Goal: Register for event/course

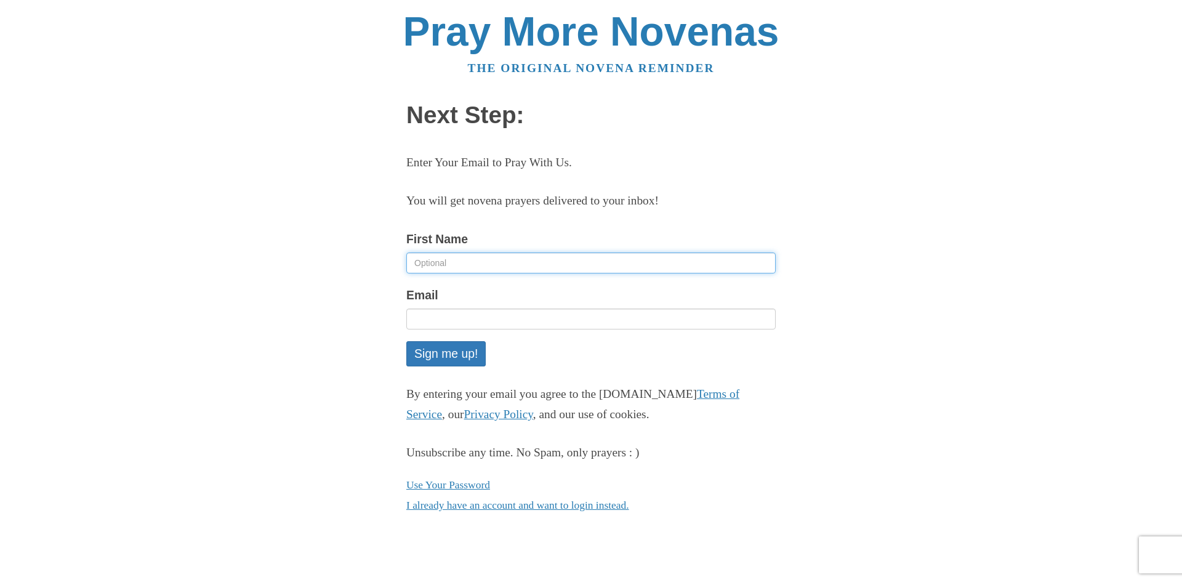
click at [443, 263] on input "First Name" at bounding box center [590, 262] width 369 height 21
type input "[PERSON_NAME]"
type input "[EMAIL_ADDRESS][DOMAIN_NAME]"
drag, startPoint x: 465, startPoint y: 260, endPoint x: 376, endPoint y: 258, distance: 88.7
click at [376, 258] on div "Pray More Novenas The original novena reminder Next Step: Enter Your Email to P…" at bounding box center [591, 275] width 720 height 551
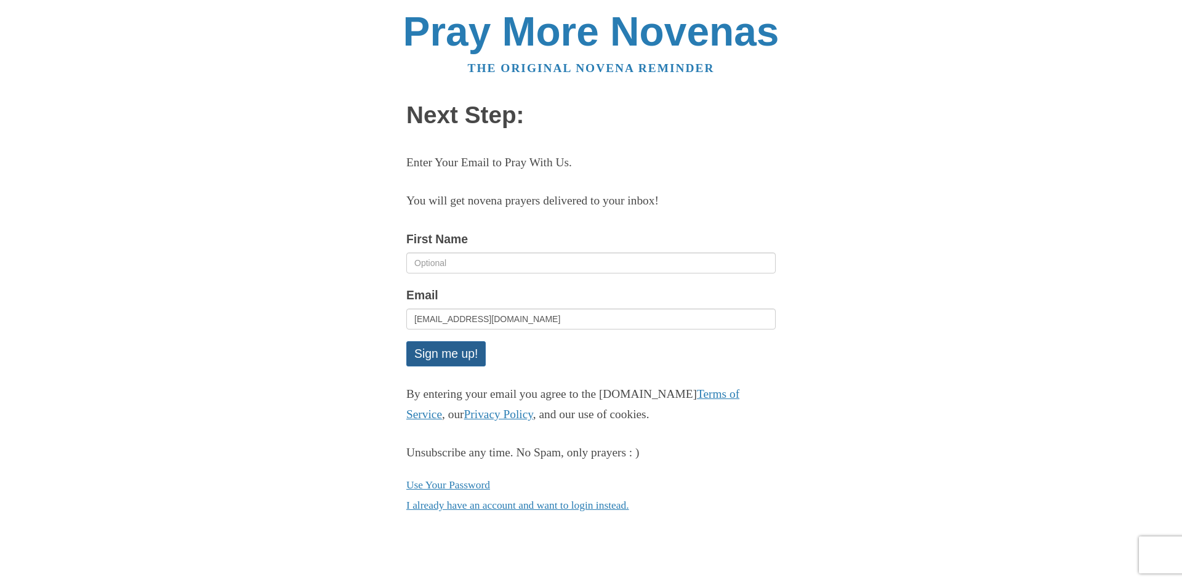
click at [447, 352] on button "Sign me up!" at bounding box center [445, 353] width 79 height 25
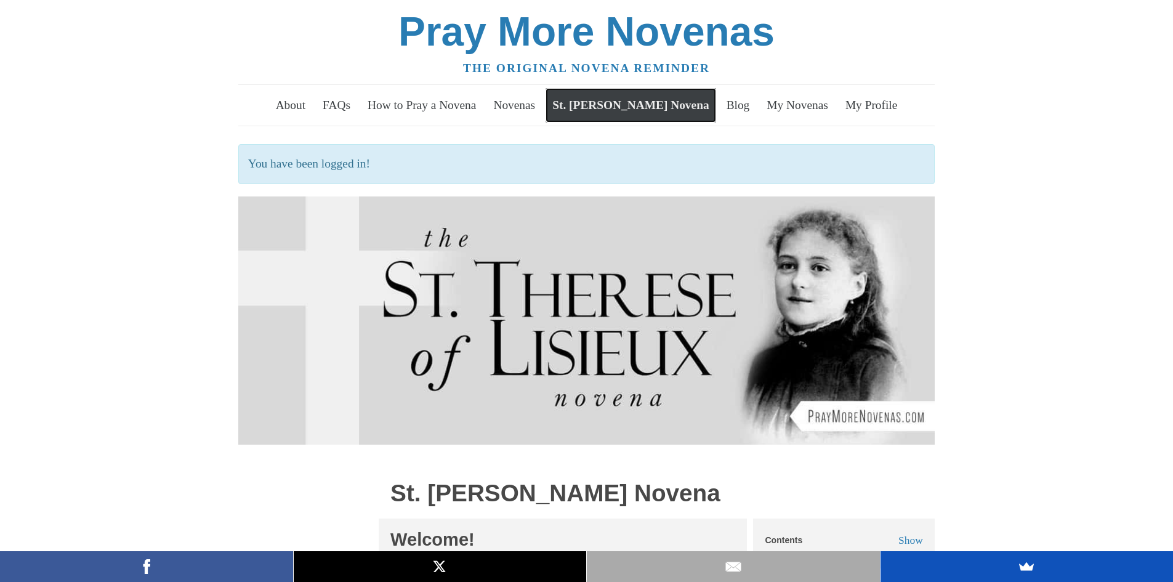
click at [616, 103] on link "St. [PERSON_NAME] Novena" at bounding box center [631, 105] width 171 height 34
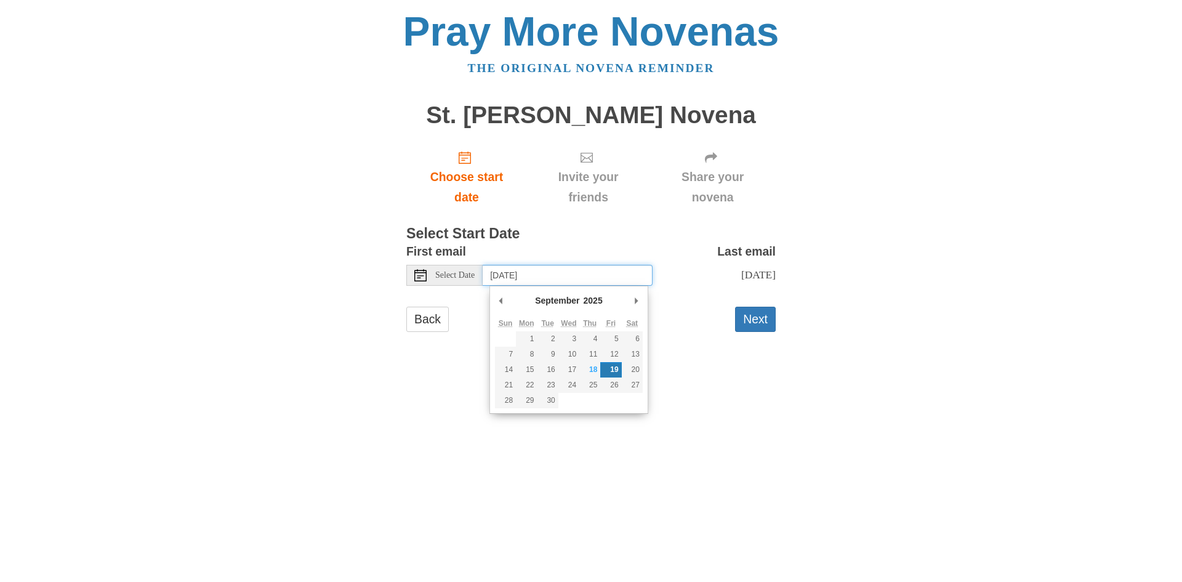
click at [594, 272] on input "[DATE]" at bounding box center [568, 275] width 170 height 21
type input "Monday, September 22nd"
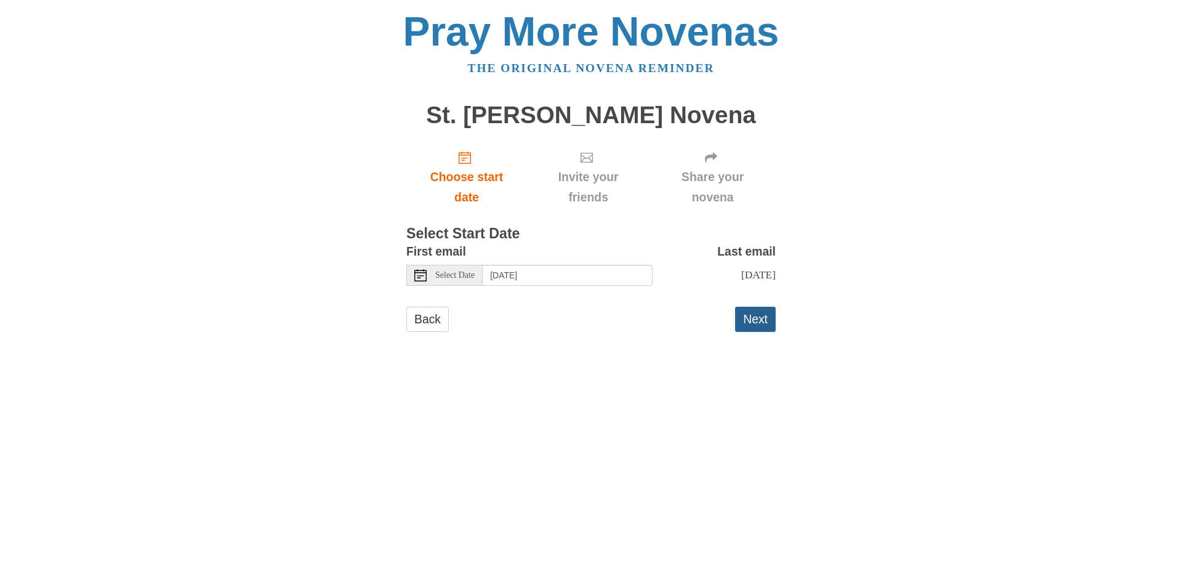
click at [753, 324] on button "Next" at bounding box center [755, 319] width 41 height 25
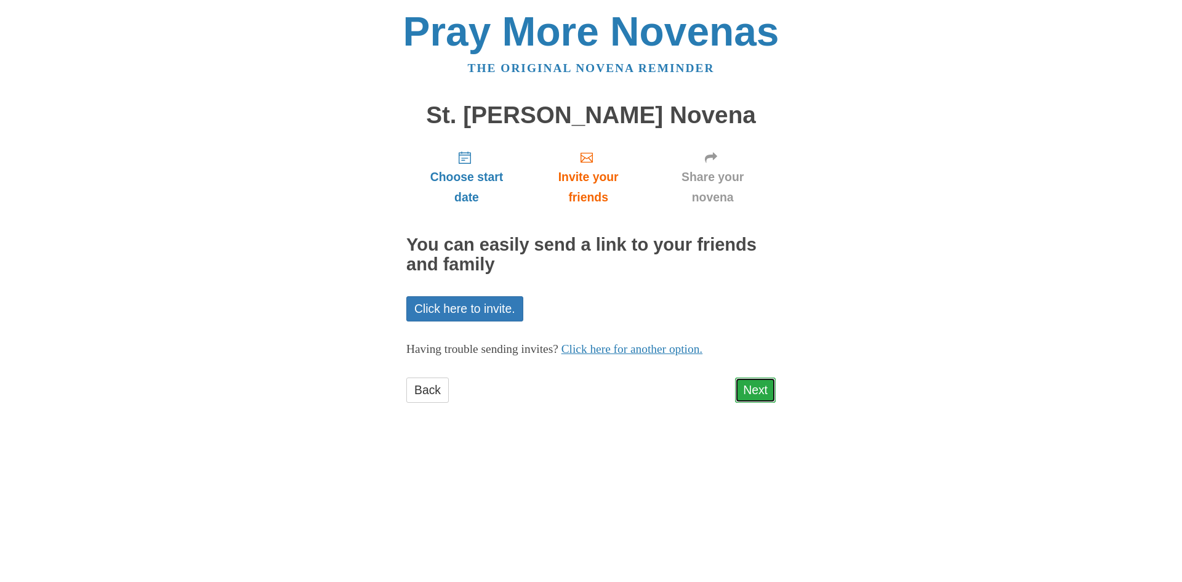
click at [761, 390] on link "Next" at bounding box center [755, 389] width 41 height 25
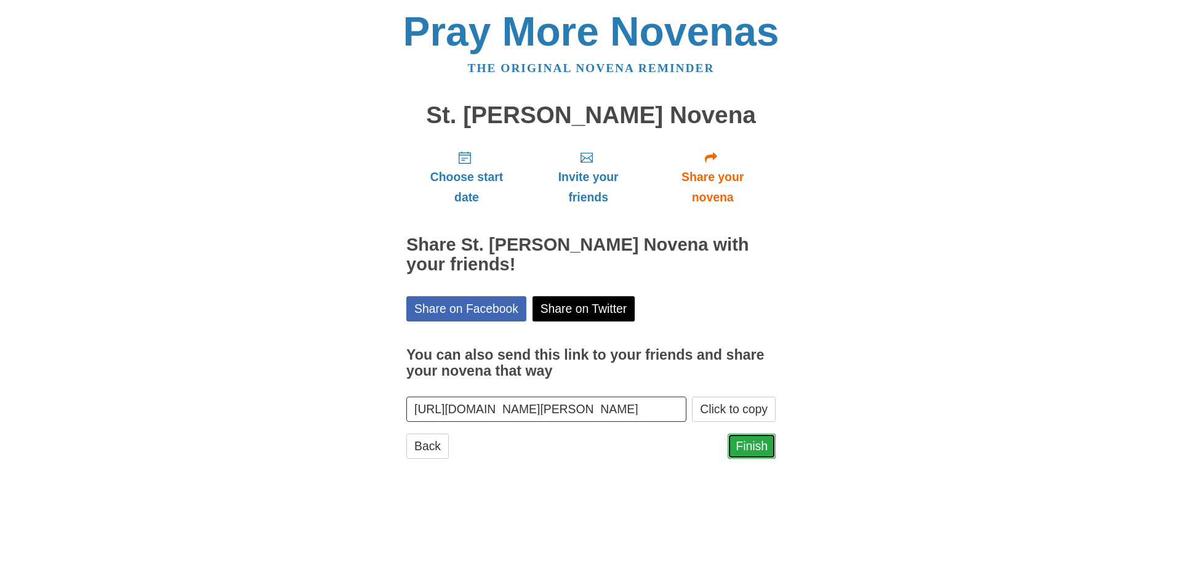
click at [755, 446] on link "Finish" at bounding box center [752, 446] width 48 height 25
